Goal: Check status: Check status

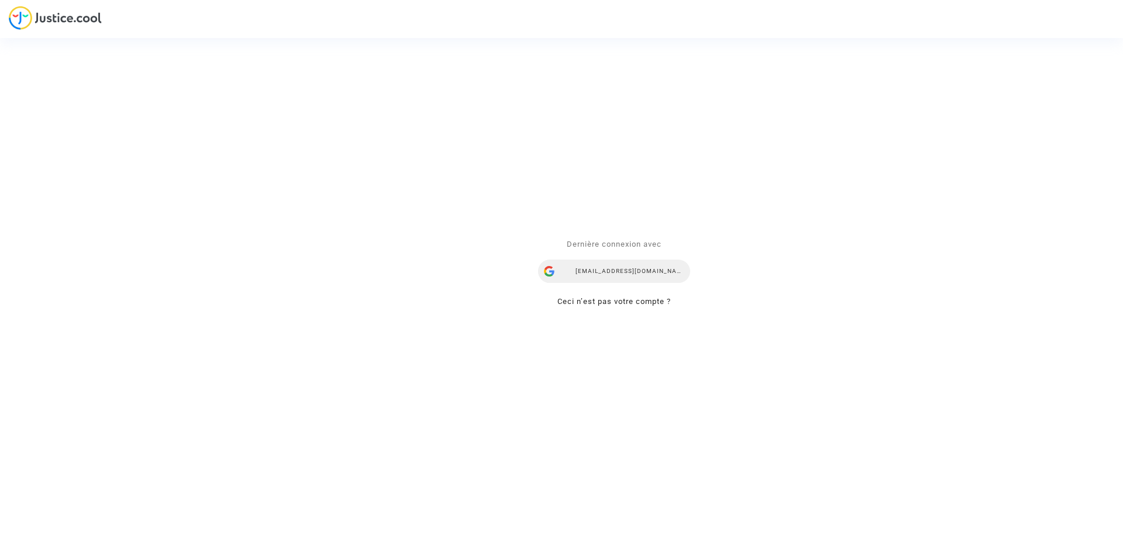
click at [605, 271] on div "[EMAIL_ADDRESS][DOMAIN_NAME]" at bounding box center [614, 271] width 152 height 23
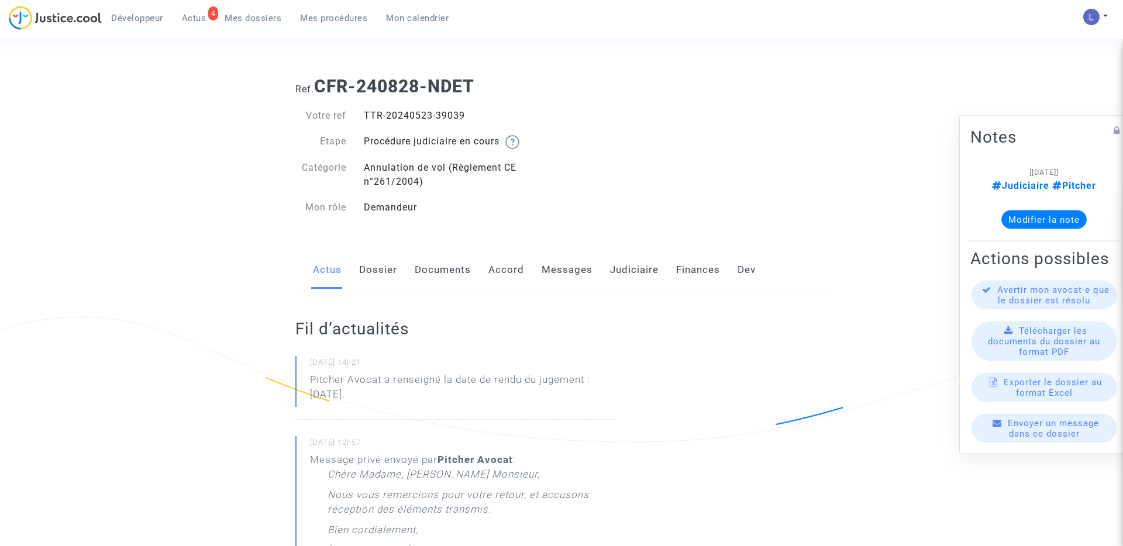
click at [635, 274] on link "Judiciaire" at bounding box center [634, 270] width 49 height 39
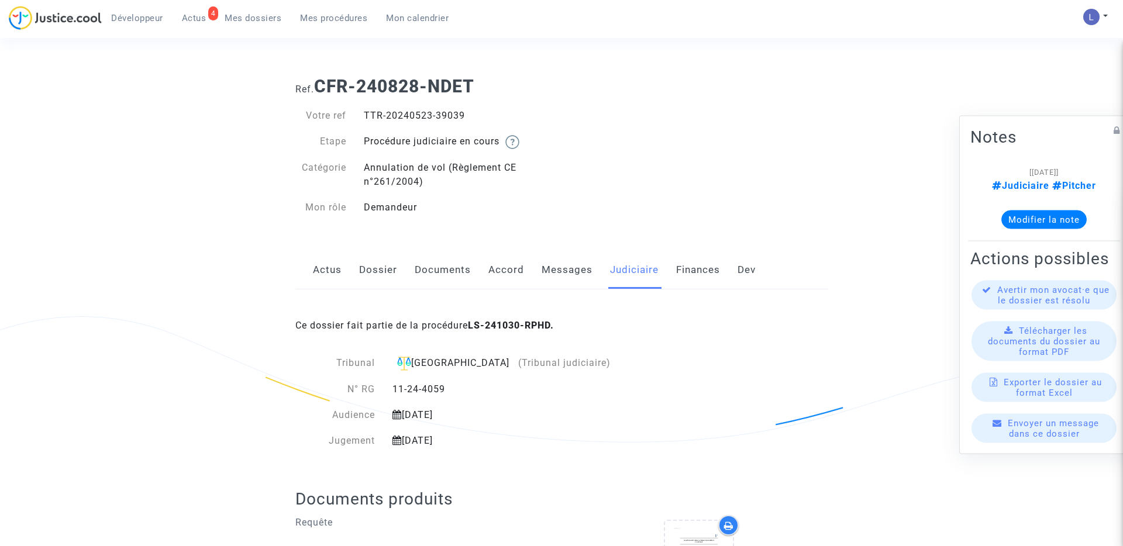
scroll to position [118, 0]
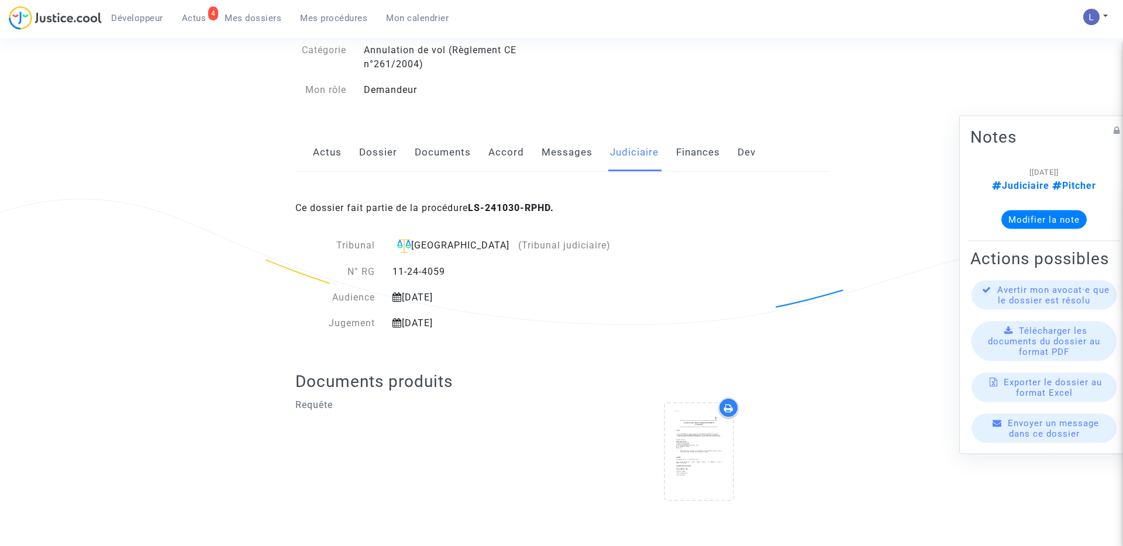
click at [198, 15] on span "Actus" at bounding box center [194, 18] width 25 height 11
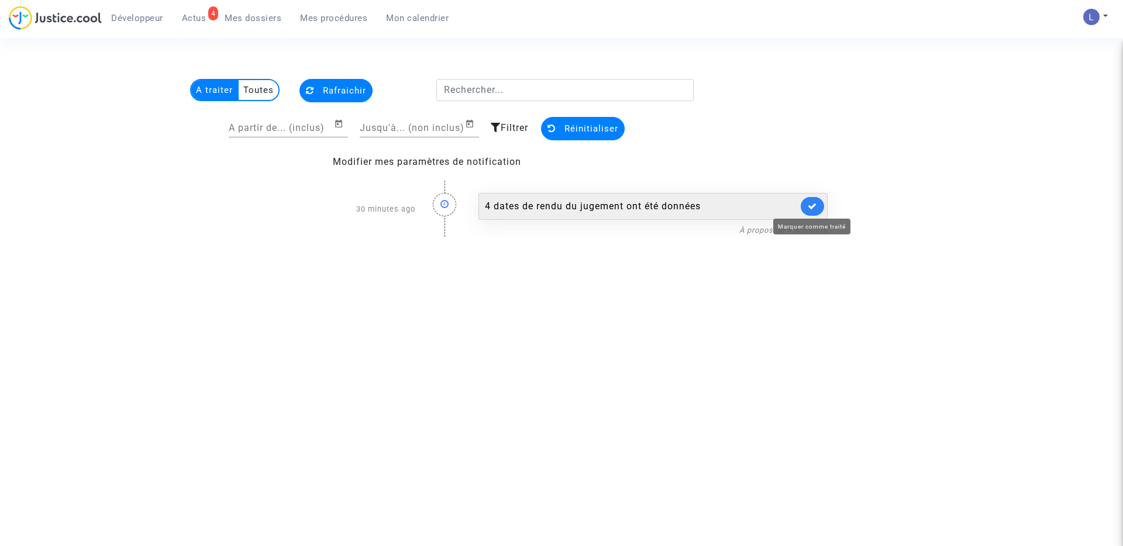
click at [810, 204] on icon at bounding box center [812, 206] width 9 height 9
